Goal: Task Accomplishment & Management: Use online tool/utility

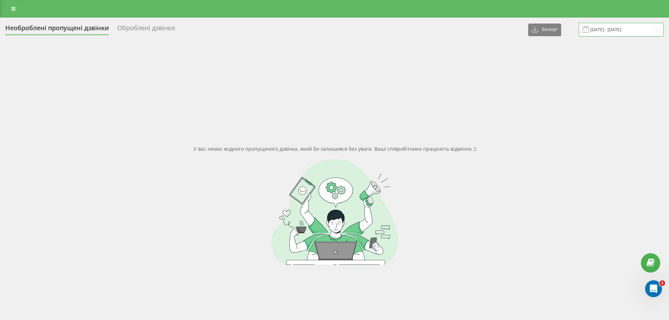
click at [623, 27] on input "[DATE] - [DATE]" at bounding box center [620, 30] width 85 height 14
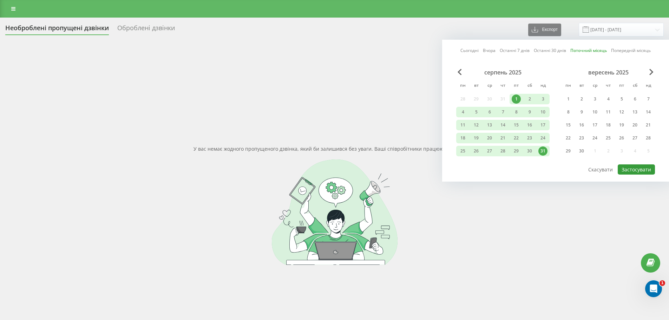
click at [633, 167] on button "Застосувати" at bounding box center [635, 169] width 37 height 10
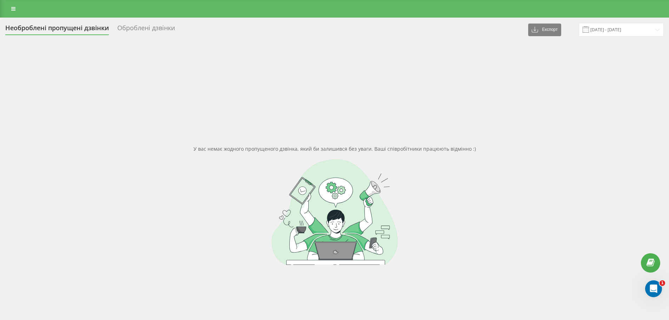
click at [145, 27] on div "Оброблені дзвінки" at bounding box center [146, 29] width 58 height 11
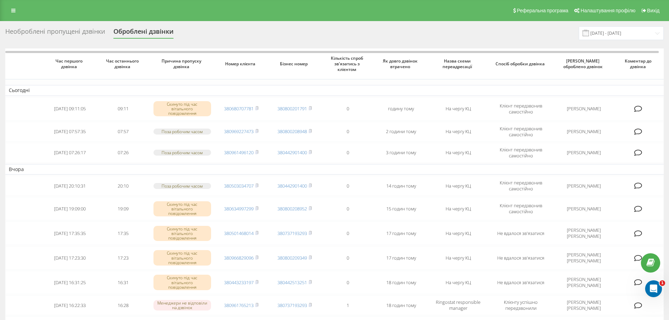
click at [84, 34] on div "Необроблені пропущені дзвінки" at bounding box center [55, 33] width 100 height 11
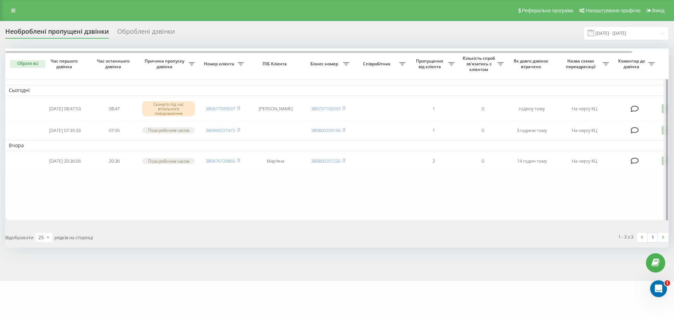
click at [665, 107] on div at bounding box center [665, 136] width 5 height 176
click at [664, 109] on div at bounding box center [665, 136] width 5 height 176
click at [663, 111] on div at bounding box center [665, 136] width 5 height 176
drag, startPoint x: 301, startPoint y: 251, endPoint x: 629, endPoint y: 154, distance: 341.1
click at [579, 207] on div "Обрати всі Час першого дзвінка Час останнього дзвінка Причина пропуску дзвінка …" at bounding box center [336, 147] width 663 height 199
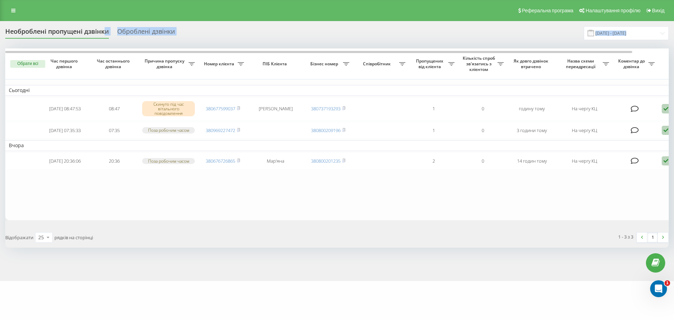
drag, startPoint x: 104, startPoint y: 38, endPoint x: 145, endPoint y: 40, distance: 41.5
click at [145, 40] on div "Необроблені пропущені дзвінки Оброблені дзвінки 22.07.2025 - 22.08.2025 Обрати …" at bounding box center [336, 136] width 663 height 221
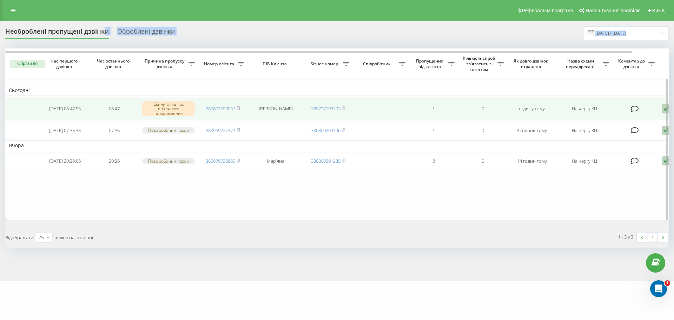
click at [663, 111] on icon at bounding box center [666, 108] width 8 height 9
click at [621, 145] on span "Клієнт передзвонив сам з іншого номера" at bounding box center [626, 145] width 100 height 7
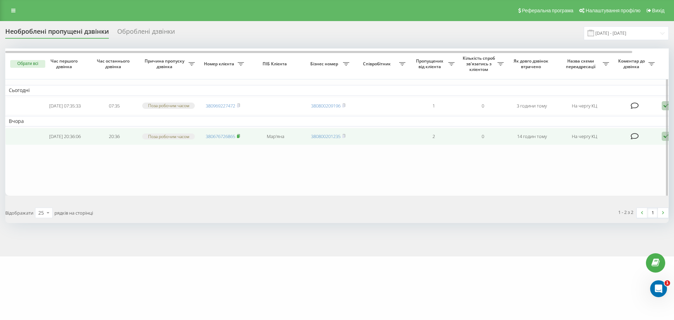
click at [240, 138] on icon at bounding box center [238, 136] width 3 height 4
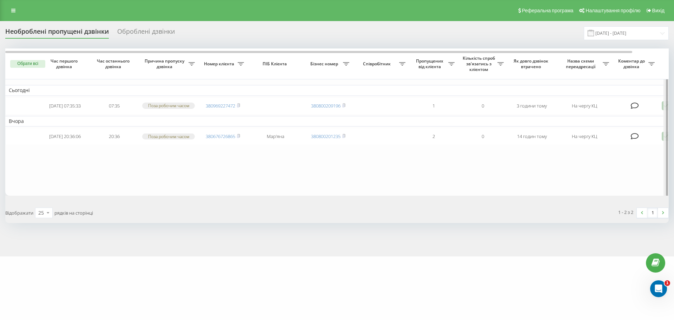
click at [663, 140] on div at bounding box center [665, 124] width 5 height 152
drag, startPoint x: 213, startPoint y: 296, endPoint x: 226, endPoint y: 239, distance: 58.5
click at [226, 239] on div "mdclinics.com.ua Проекти mdclinics.com.ua Центр звернень Журнал дзвінків Журнал…" at bounding box center [337, 160] width 674 height 320
click at [551, 207] on div "Обрати всі Час першого дзвінка Час останнього дзвінка Причина пропуску дзвінка …" at bounding box center [336, 135] width 663 height 174
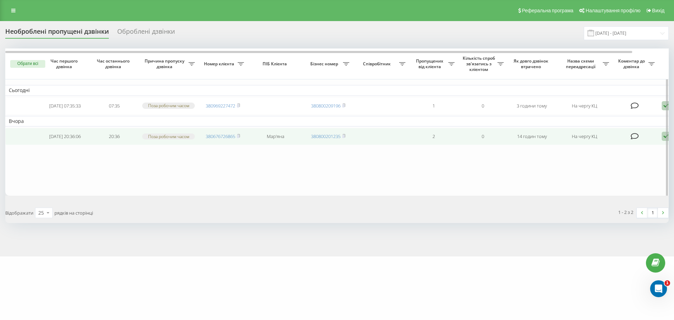
click at [663, 141] on icon at bounding box center [666, 136] width 8 height 9
click at [618, 163] on span "Зв'язався з клієнтом за допомогою іншого каналу" at bounding box center [636, 160] width 120 height 7
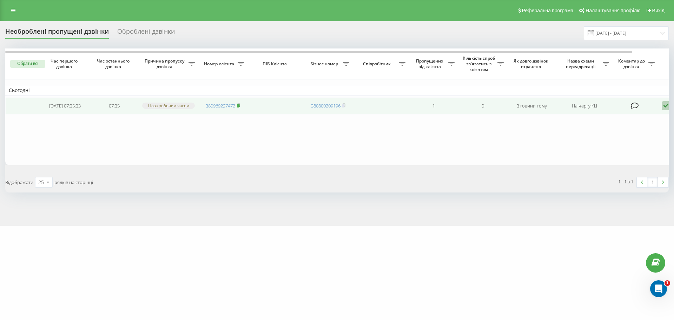
click at [238, 107] on rect at bounding box center [238, 105] width 2 height 3
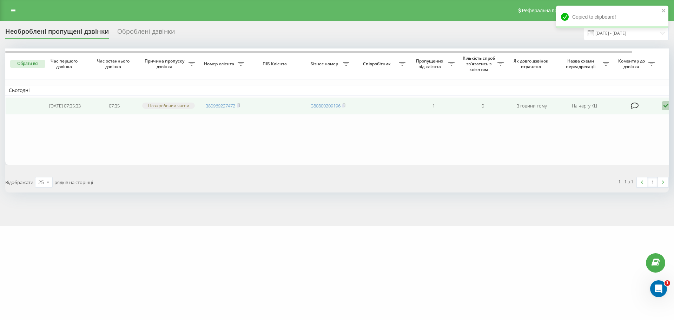
click at [666, 106] on icon at bounding box center [666, 105] width 8 height 9
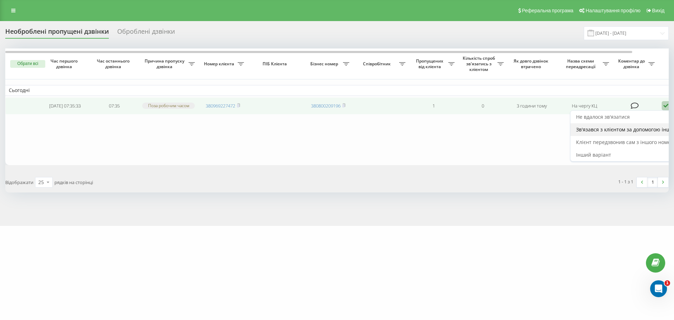
click at [626, 129] on span "Зв'язався з клієнтом за допомогою іншого каналу" at bounding box center [636, 129] width 120 height 7
